Goal: Transaction & Acquisition: Subscribe to service/newsletter

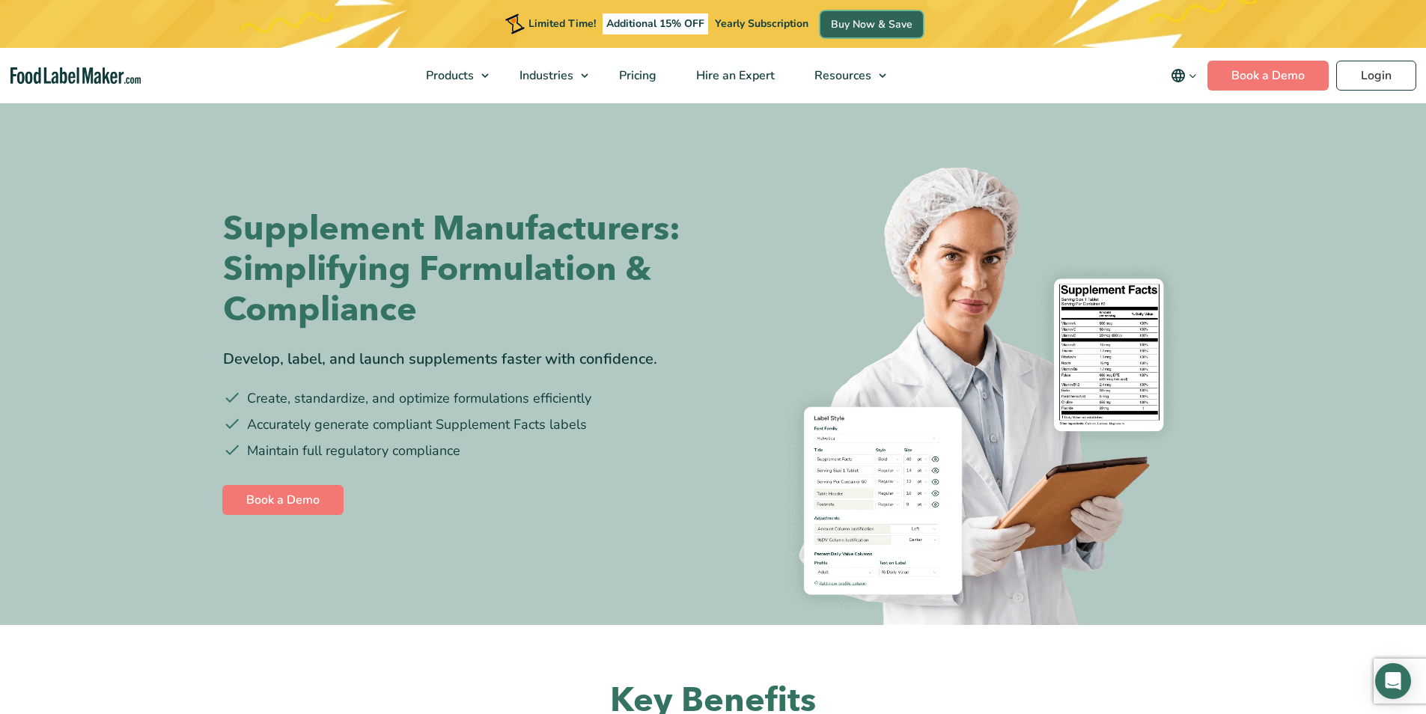
click at [831, 26] on link "Buy Now & Save" at bounding box center [871, 24] width 103 height 26
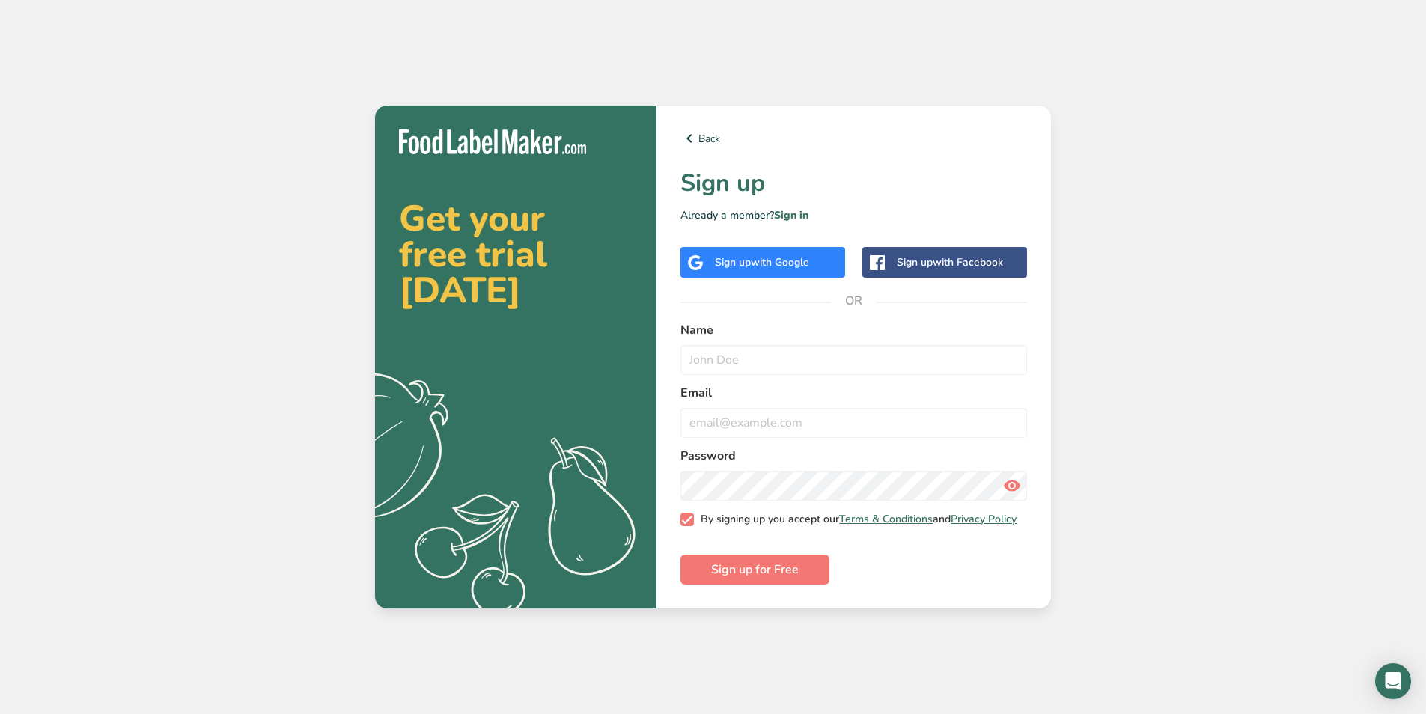
click at [828, 513] on span "By signing up you accept our Terms & Conditions and Privacy Policy" at bounding box center [855, 519] width 323 height 13
click at [690, 514] on input "By signing up you accept our Terms & Conditions and Privacy Policy" at bounding box center [685, 519] width 10 height 10
checkbox input "false"
